Goal: Information Seeking & Learning: Learn about a topic

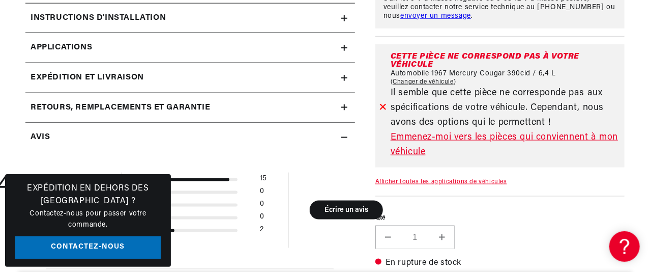
scroll to position [0, 507]
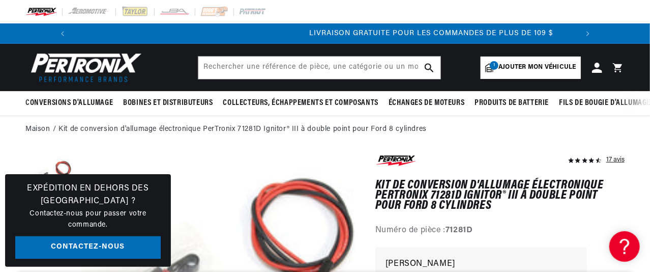
scroll to position [0, 507]
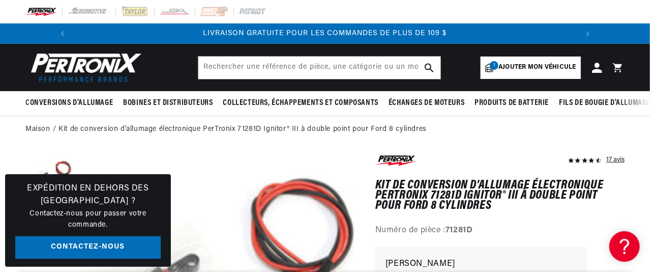
click at [297, 4] on div at bounding box center [325, 11] width 650 height 23
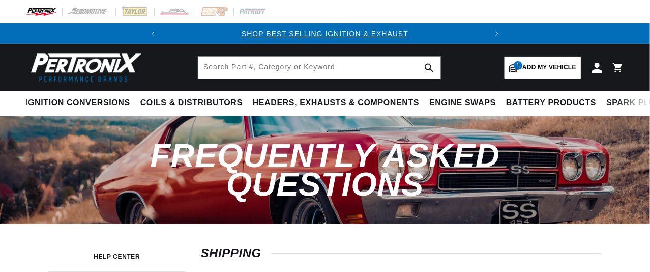
drag, startPoint x: 0, startPoint y: 0, endPoint x: 649, endPoint y: 233, distance: 689.5
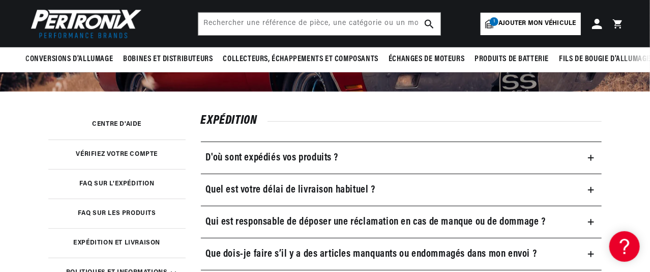
scroll to position [51, 0]
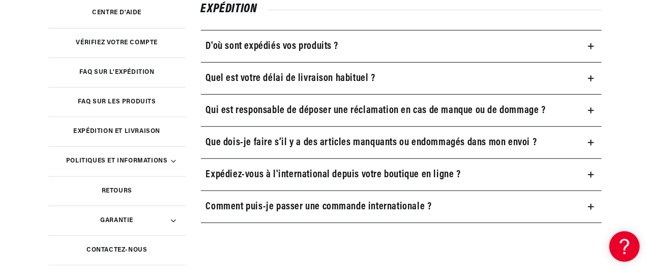
scroll to position [0, 0]
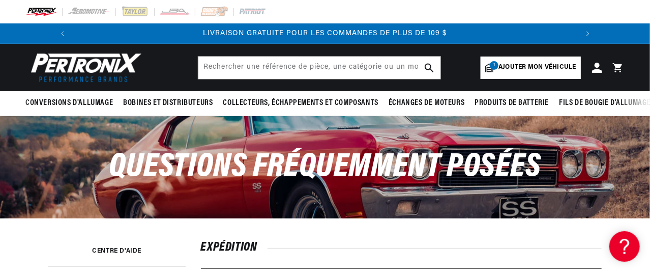
click at [649, 23] on slideshow-component "ACHETEZ LES MEILLEURES VENTES D'ALLUMAGE ET D'ÉCHAPPEMENT LIVRAISON GRATUITE PO…" at bounding box center [325, 33] width 650 height 20
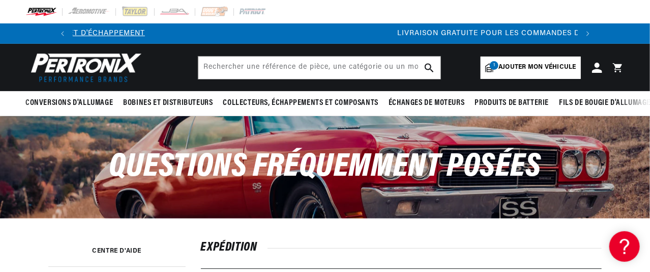
scroll to position [0, 507]
